Goal: Communication & Community: Answer question/provide support

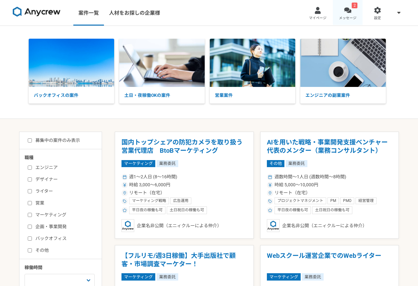
click at [345, 12] on div at bounding box center [347, 10] width 7 height 7
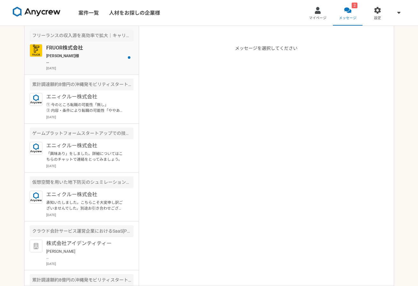
click at [91, 58] on p "[PERSON_NAME]様 お世話になっております。 FRUOR株式会社[PERSON_NAME]でございます。 本日のキックオフミーティングのURLを下記…" at bounding box center [85, 58] width 79 height 11
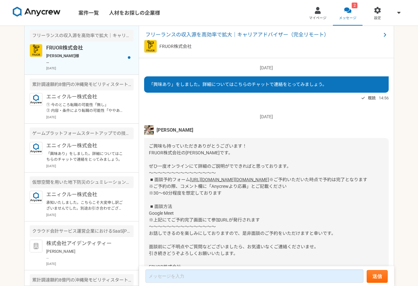
scroll to position [561, 0]
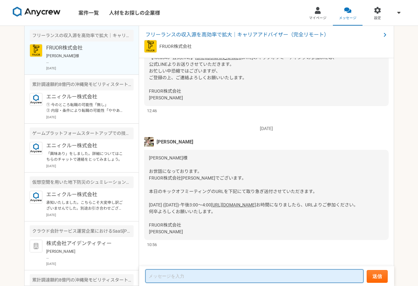
click at [206, 272] on textarea at bounding box center [255, 275] width 218 height 13
type textarea "ご"
type textarea "ご連絡の件承知いたしました。本日15時に改めましてよろしくお願い申し上げます。"
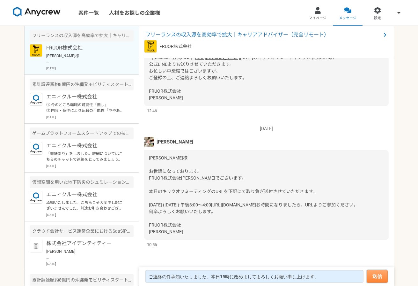
click at [378, 275] on button "送信" at bounding box center [377, 276] width 21 height 13
